Goal: Task Accomplishment & Management: Use online tool/utility

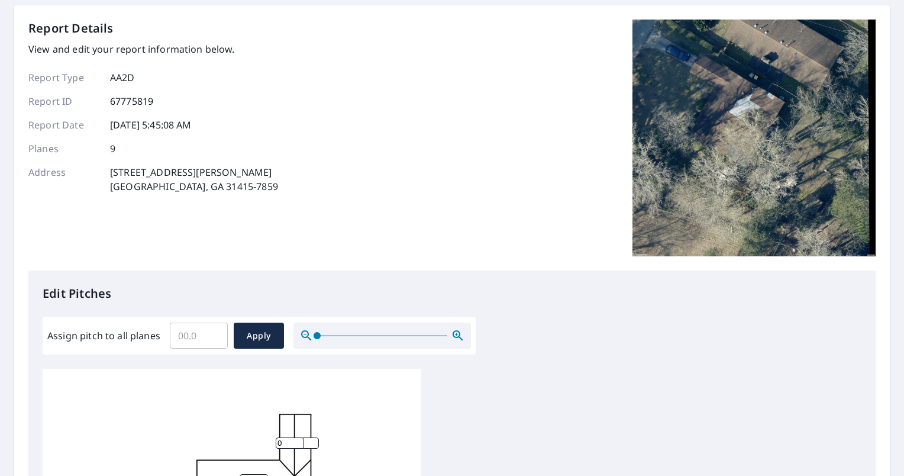
scroll to position [296, 0]
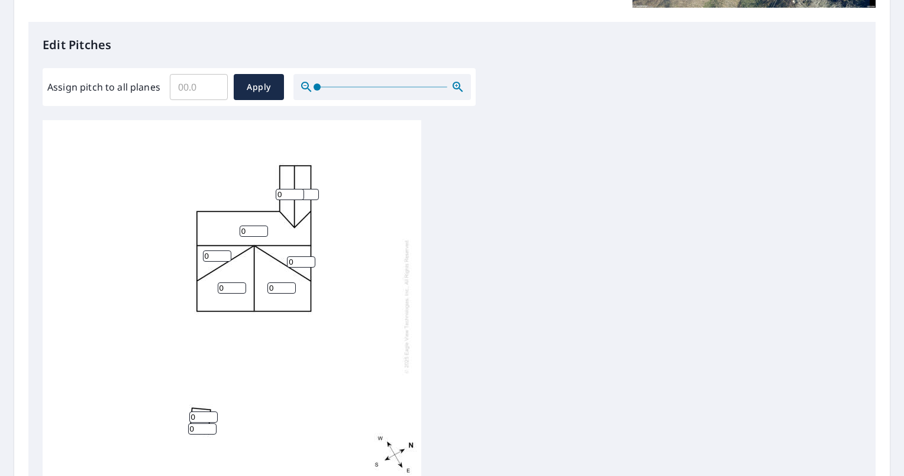
click at [286, 195] on input "0" at bounding box center [290, 194] width 28 height 11
type input "3"
click at [198, 89] on input "Assign pitch to all planes" at bounding box center [199, 86] width 58 height 33
type input "3"
click at [263, 92] on span "Apply" at bounding box center [258, 87] width 31 height 15
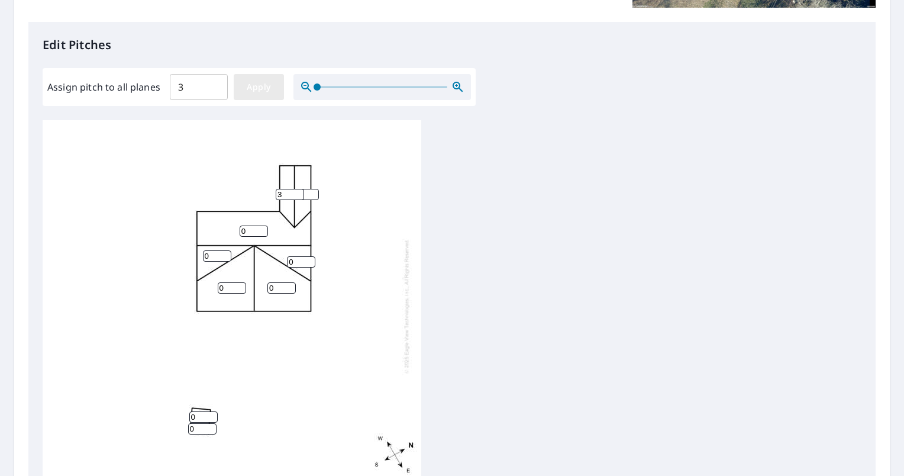
type input "3"
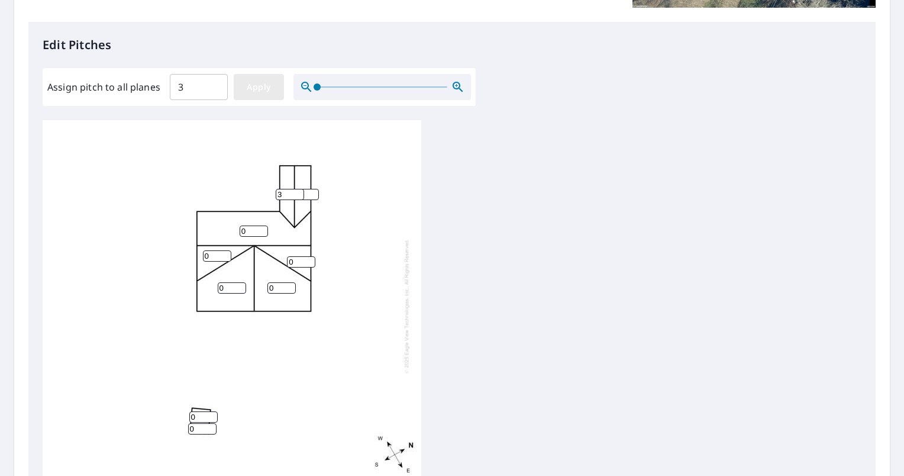
type input "3"
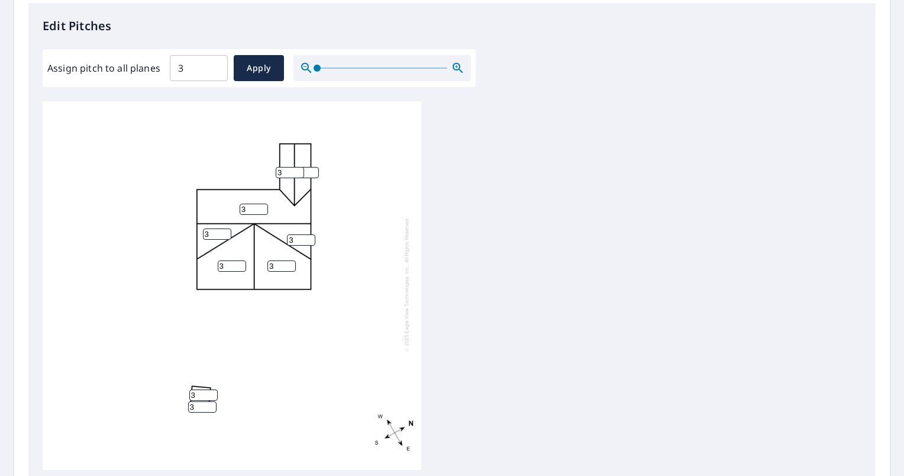
scroll to position [461, 0]
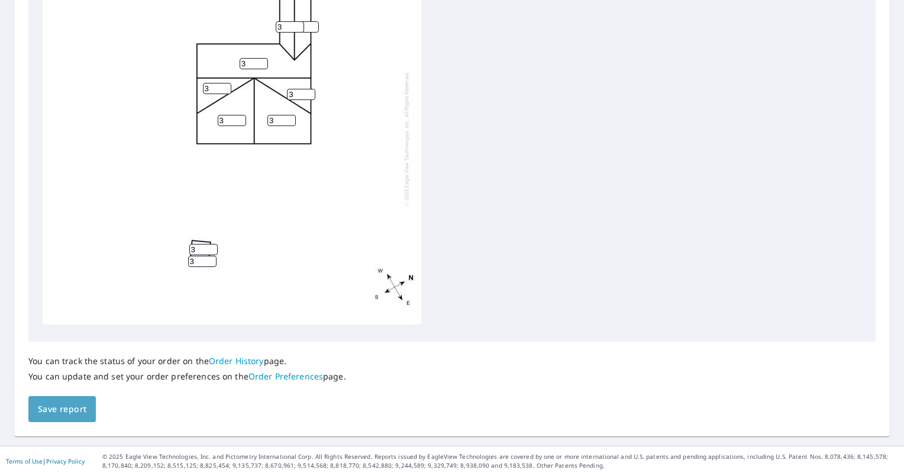
click at [70, 409] on span "Save report" at bounding box center [62, 409] width 49 height 15
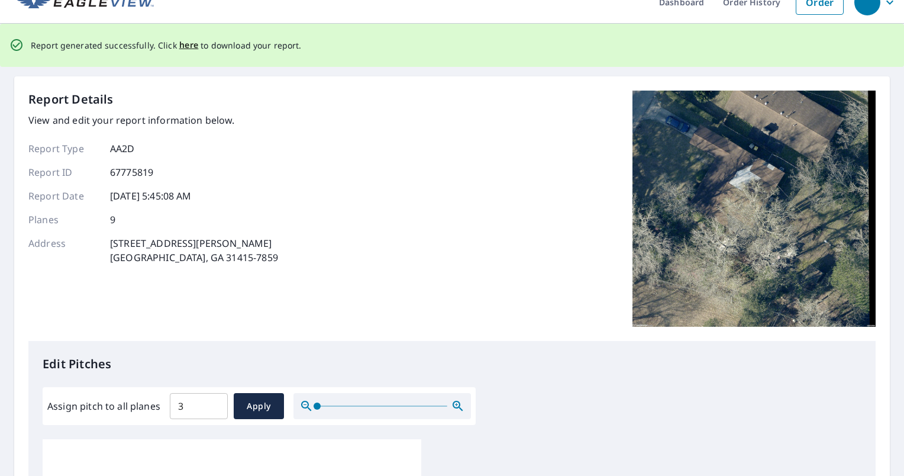
scroll to position [0, 0]
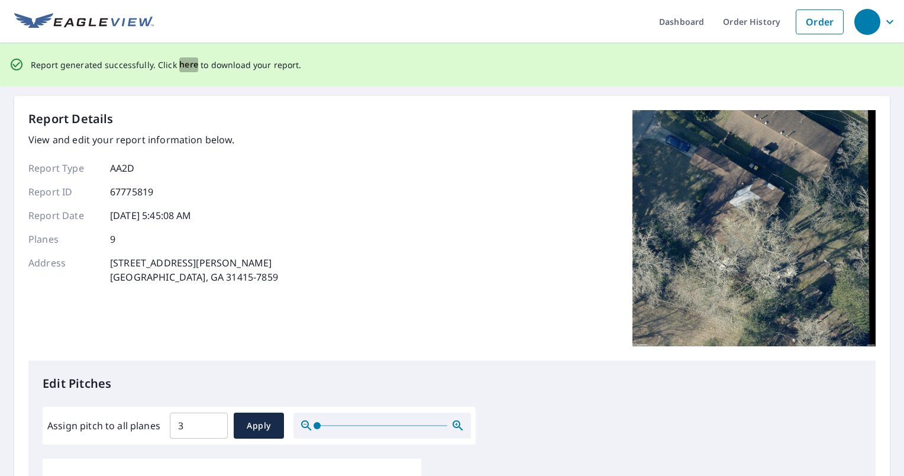
click at [182, 66] on span "here" at bounding box center [189, 64] width 20 height 15
